Goal: Information Seeking & Learning: Learn about a topic

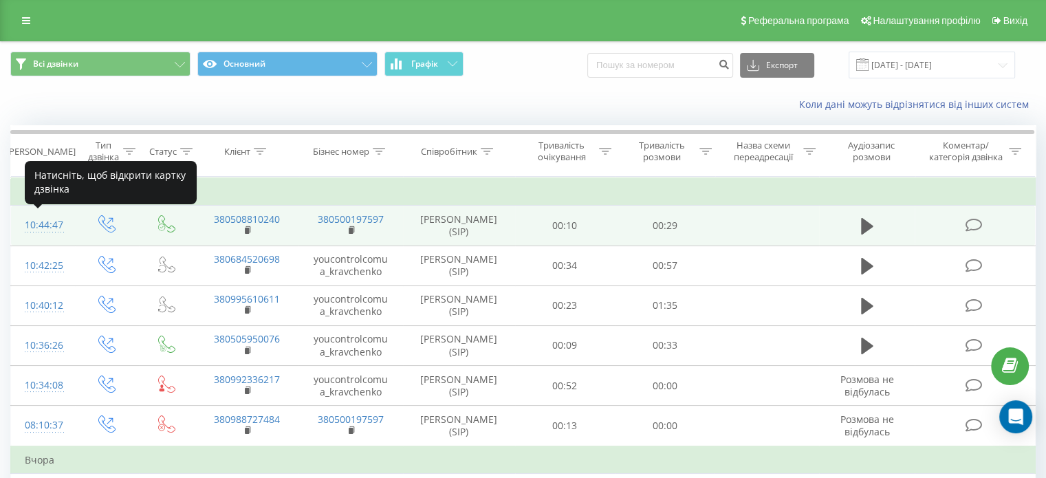
click at [37, 227] on div "10:44:47" at bounding box center [43, 225] width 36 height 27
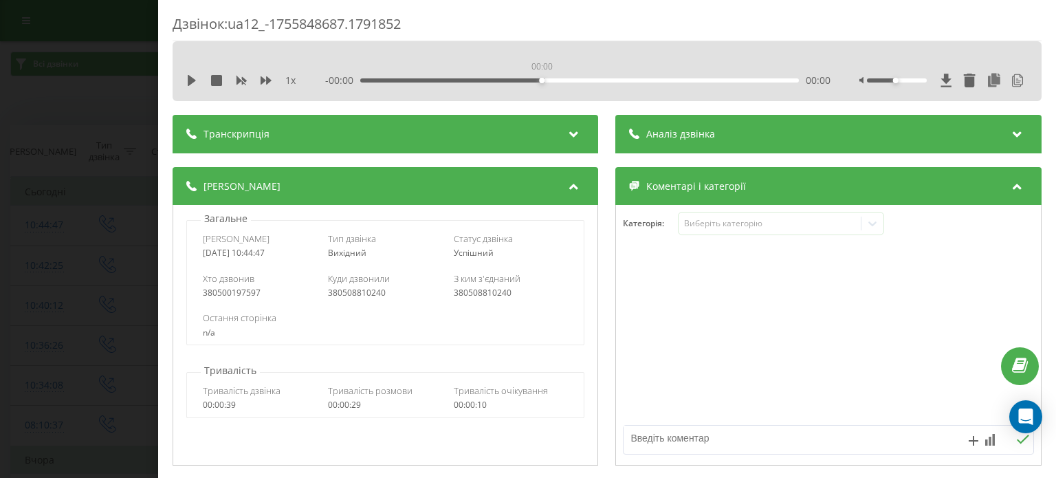
click at [542, 81] on div "00:00" at bounding box center [580, 80] width 438 height 4
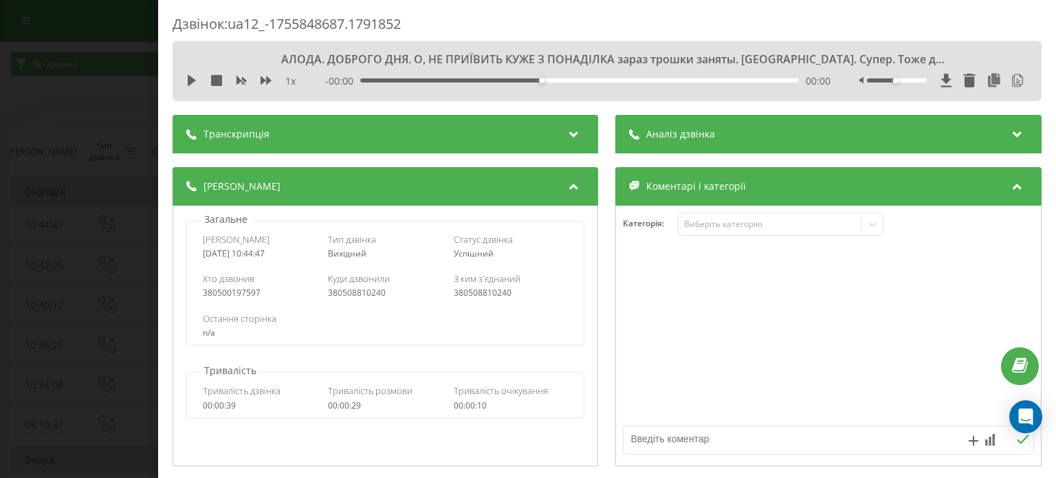
click at [512, 123] on div "Транскрипція" at bounding box center [386, 134] width 426 height 39
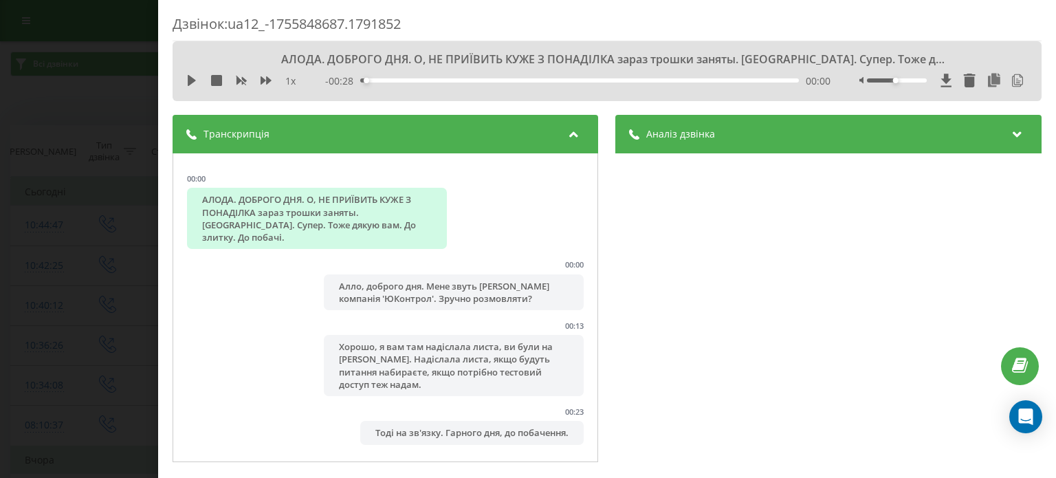
click at [853, 130] on div "Аналіз дзвінка" at bounding box center [829, 134] width 426 height 39
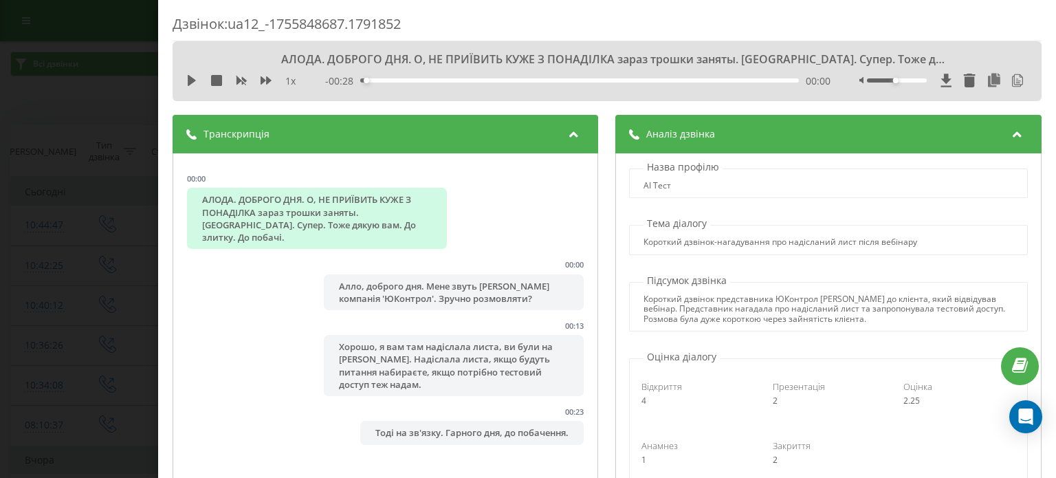
click at [853, 130] on div "Аналіз дзвінка" at bounding box center [829, 134] width 426 height 39
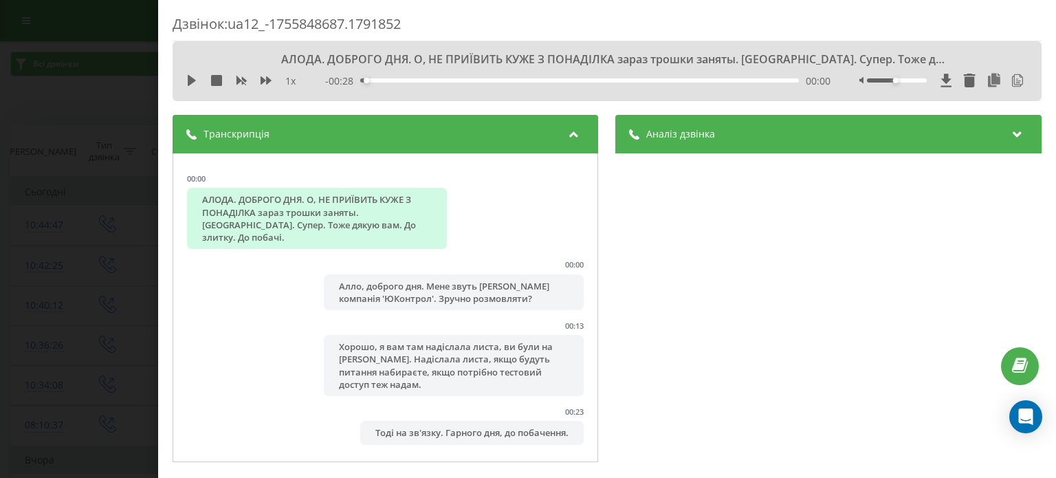
click at [105, 90] on div "Дзвінок : ua12_-1755848687.1791852 АЛОДА. ДОБРОГО ДНЯ. О, НЕ ПРИЇВИТЬ КУЖЕ З ПО…" at bounding box center [528, 239] width 1056 height 478
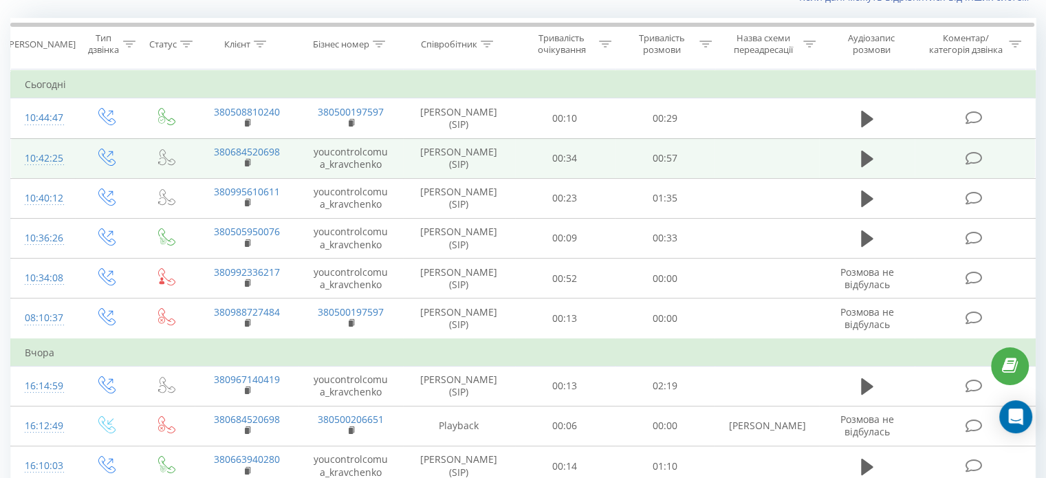
scroll to position [109, 0]
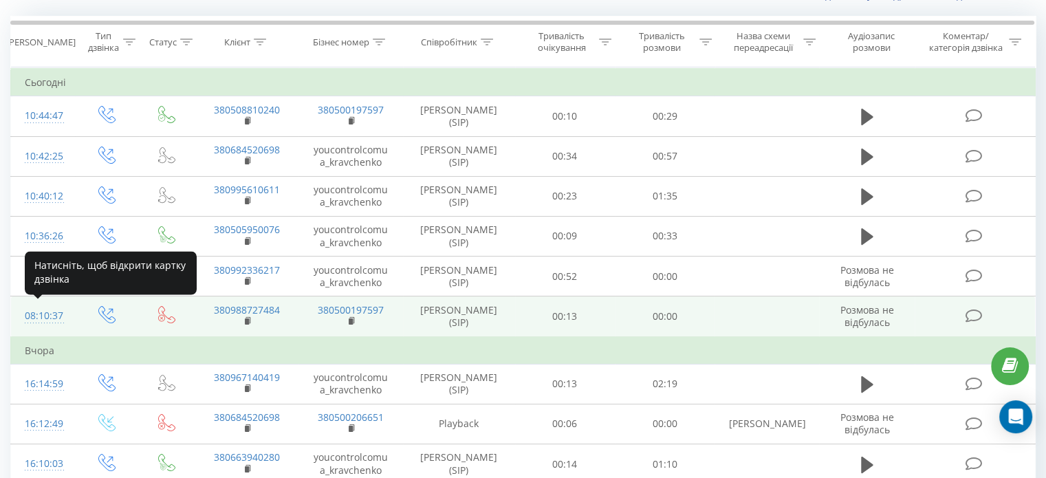
click at [36, 318] on div "08:10:37" at bounding box center [43, 316] width 36 height 27
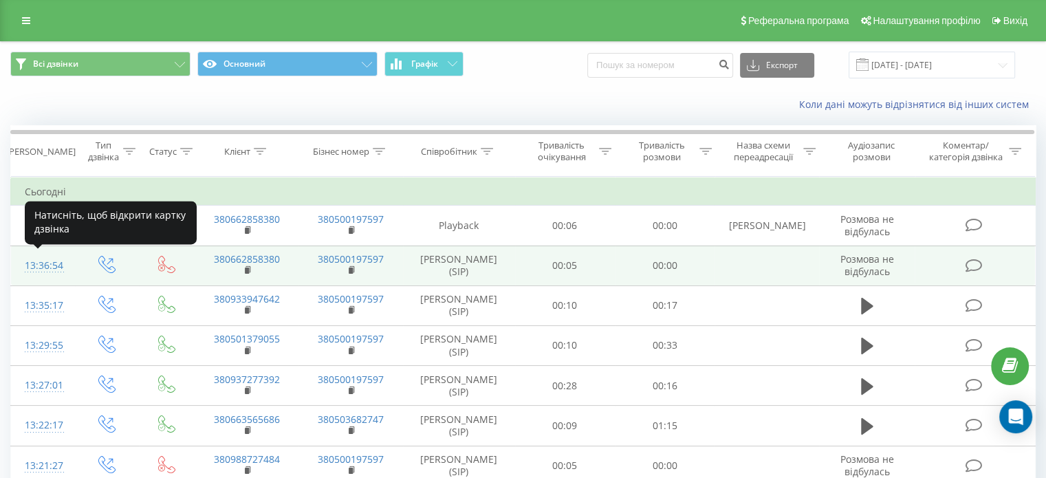
click at [28, 266] on div "13:36:54" at bounding box center [43, 265] width 36 height 27
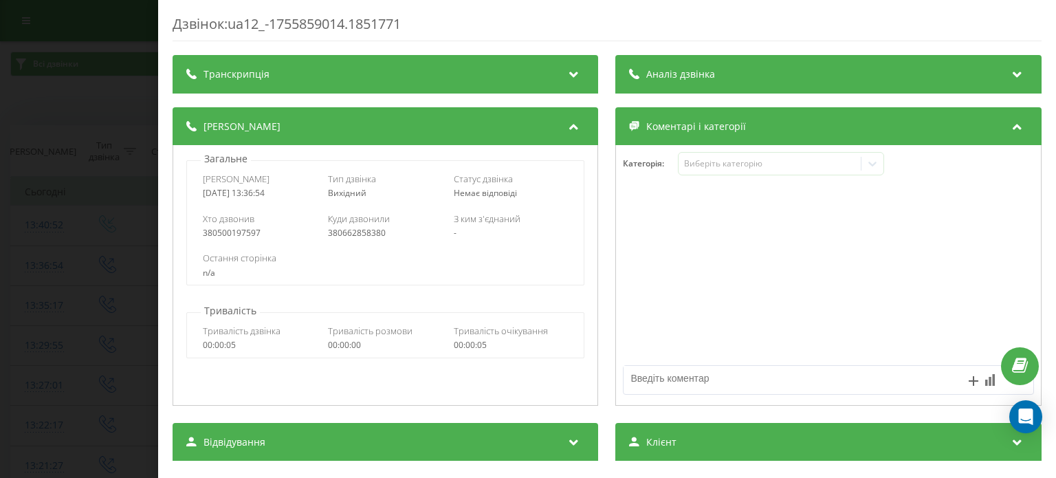
click at [380, 78] on div "Транскрипція" at bounding box center [386, 74] width 426 height 39
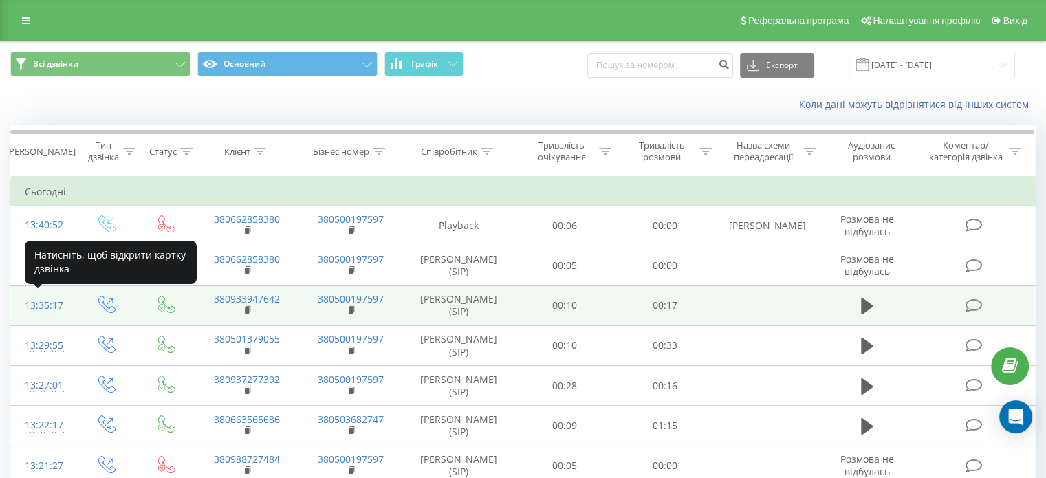
click at [50, 311] on div at bounding box center [43, 311] width 36 height 1
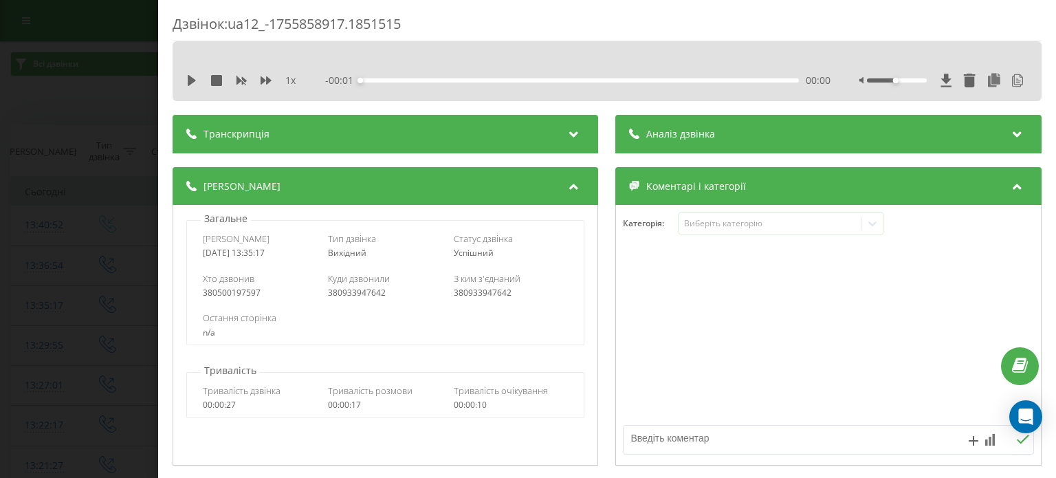
click at [318, 133] on div "Транскрипція" at bounding box center [386, 134] width 426 height 39
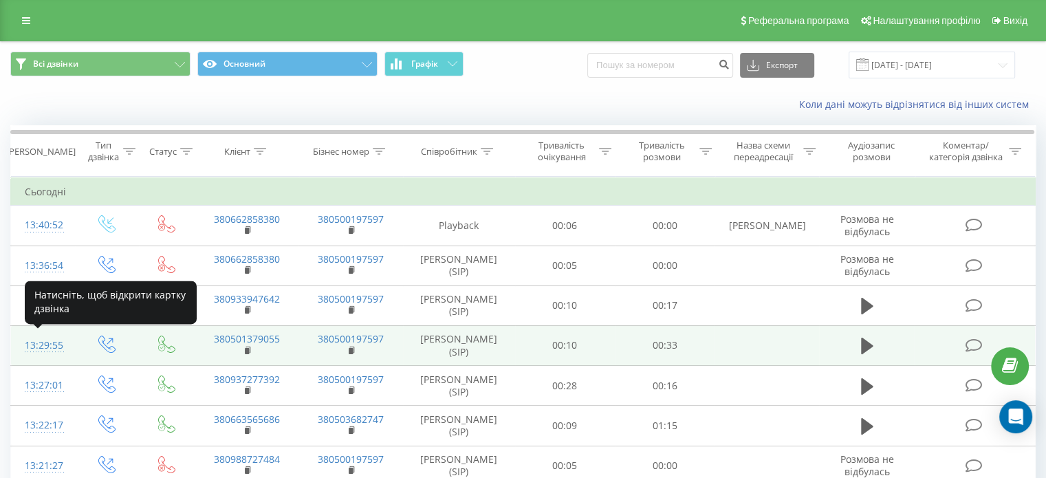
click at [44, 349] on div "13:29:55" at bounding box center [43, 345] width 36 height 27
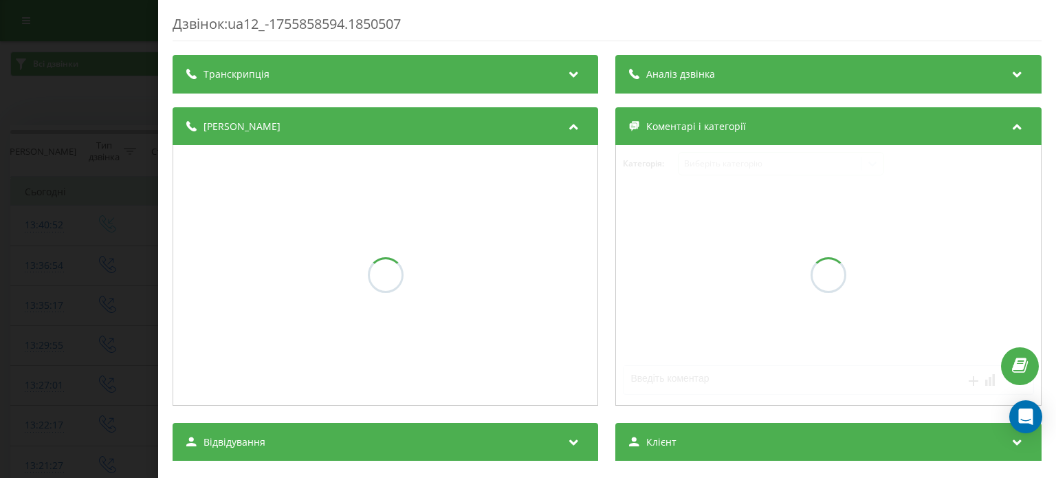
click at [415, 71] on div "Транскрипція" at bounding box center [386, 74] width 426 height 39
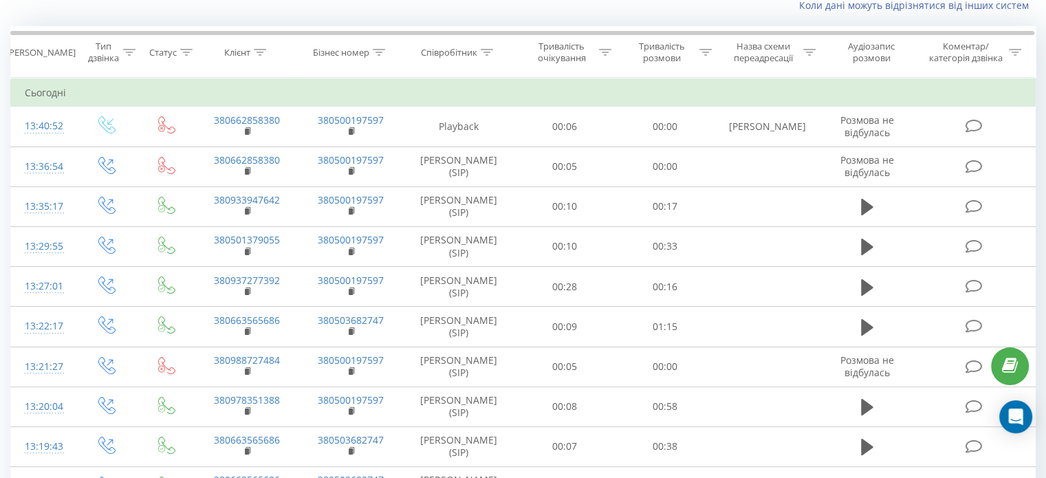
scroll to position [99, 0]
